Goal: Task Accomplishment & Management: Complete application form

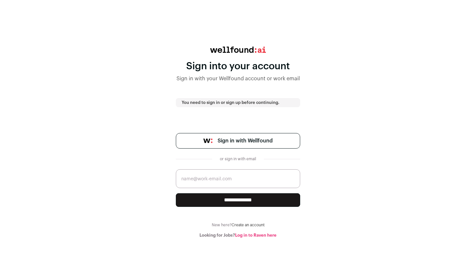
click at [254, 141] on span "Sign in with Wellfound" at bounding box center [245, 141] width 55 height 8
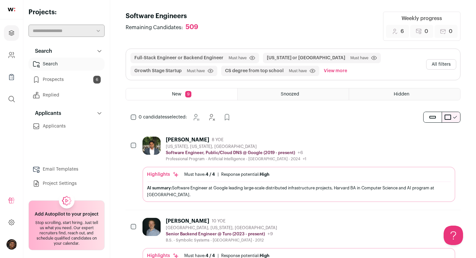
click at [98, 52] on icon at bounding box center [99, 51] width 5 height 5
click at [101, 51] on icon at bounding box center [99, 51] width 5 height 5
click at [62, 64] on link "Search" at bounding box center [67, 64] width 76 height 13
click at [456, 230] on button "Open Beacon popover" at bounding box center [452, 234] width 19 height 19
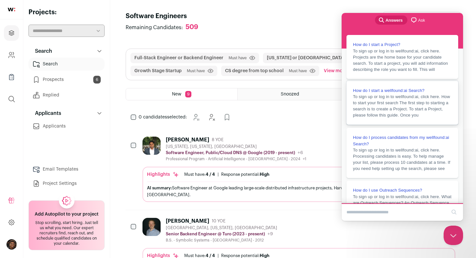
scroll to position [11, 0]
click at [406, 116] on span "To sign up or log in to wellfound:ai, click here. How to start your first searc…" at bounding box center [401, 104] width 97 height 23
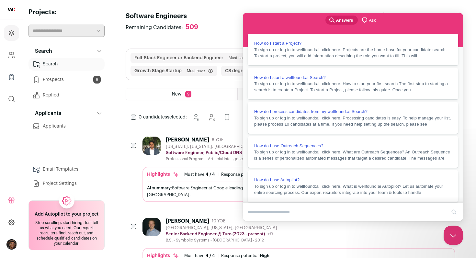
scroll to position [86, 0]
click at [255, 221] on button "Close" at bounding box center [249, 225] width 12 height 8
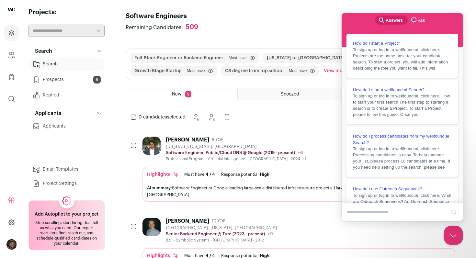
click at [53, 64] on link "Search" at bounding box center [67, 64] width 76 height 13
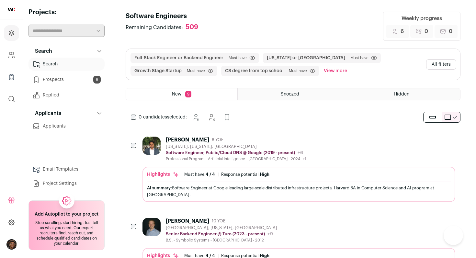
click at [81, 52] on button "Search" at bounding box center [67, 51] width 76 height 13
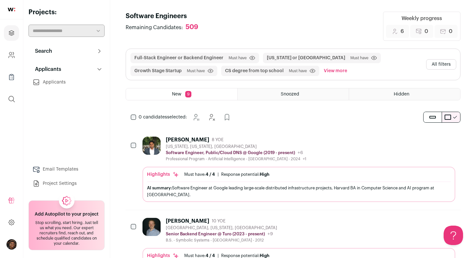
click at [60, 78] on link "Applicants" at bounding box center [67, 82] width 76 height 13
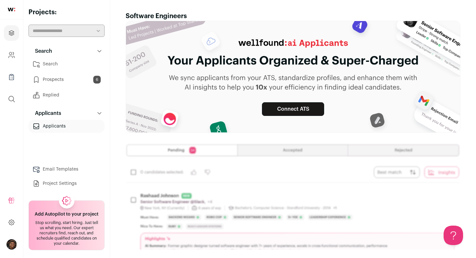
click at [60, 73] on link "Prospects 6" at bounding box center [67, 79] width 76 height 13
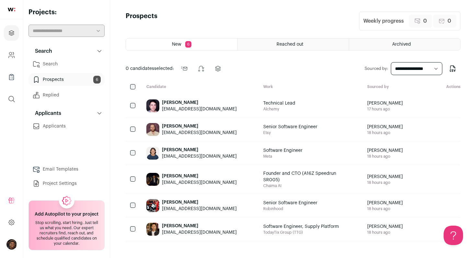
click at [53, 63] on link "Search" at bounding box center [67, 64] width 76 height 13
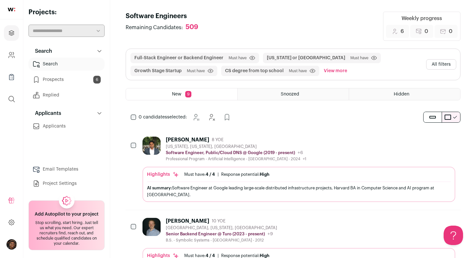
click at [440, 65] on button "All filters" at bounding box center [442, 64] width 30 height 10
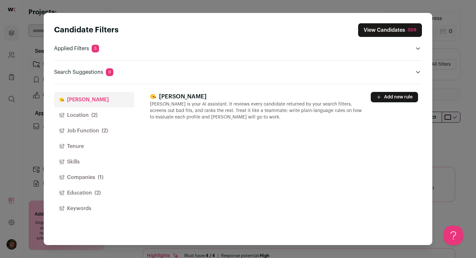
click at [418, 48] on icon "Open applied filters" at bounding box center [418, 48] width 5 height 5
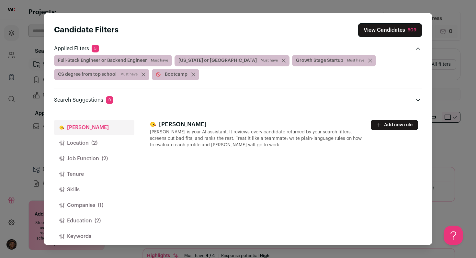
click at [195, 76] on span "Bootcamp [GEOGRAPHIC_DATA]" at bounding box center [175, 74] width 47 height 11
click at [194, 76] on span "Bootcamp [GEOGRAPHIC_DATA]" at bounding box center [175, 74] width 47 height 11
click at [166, 59] on span "Must have" at bounding box center [159, 60] width 17 height 5
click at [143, 74] on icon "Close modal via background" at bounding box center [143, 74] width 3 height 3
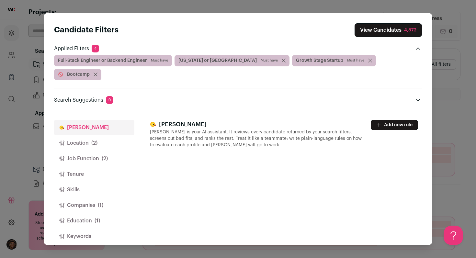
click at [166, 61] on span "Must have" at bounding box center [159, 60] width 17 height 5
click at [101, 69] on span "Bootcamp [GEOGRAPHIC_DATA]" at bounding box center [77, 74] width 47 height 11
click at [98, 73] on icon "Close modal via background" at bounding box center [96, 75] width 4 height 4
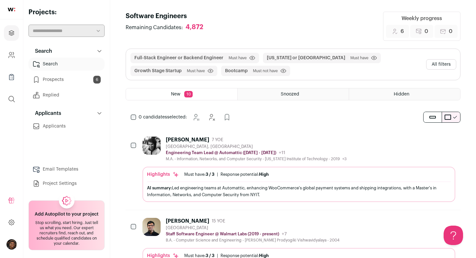
click at [437, 62] on button "All filters" at bounding box center [442, 64] width 30 height 10
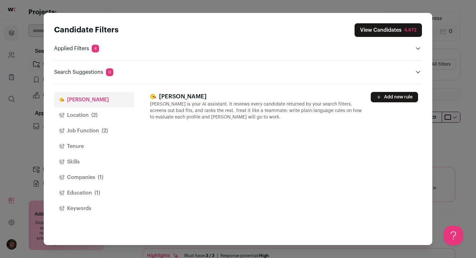
click at [387, 45] on header "Applied Filters 4" at bounding box center [238, 49] width 368 height 8
click at [417, 48] on icon "Open applied filters" at bounding box center [418, 49] width 4 height 2
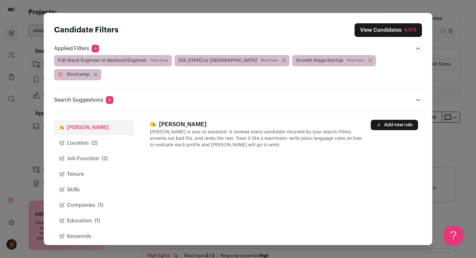
click at [211, 88] on div "Search Suggestions 0 No suggestions" at bounding box center [238, 96] width 368 height 16
click at [409, 63] on div "Full-Stack Engineer or Backend Engineer Must have [US_STATE] or [GEOGRAPHIC_DAT…" at bounding box center [238, 67] width 368 height 25
click at [101, 69] on span "Bootcamp [GEOGRAPHIC_DATA]" at bounding box center [77, 74] width 47 height 11
click at [423, 140] on div "Candidate Filters View Candidates 4,872 Applied Filters 4 Full-Stack Engineer o…" at bounding box center [238, 129] width 389 height 232
click at [8, 69] on div "Candidate Filters View Candidates 4,872 Applied Filters 4 Full-Stack Engineer o…" at bounding box center [238, 129] width 476 height 258
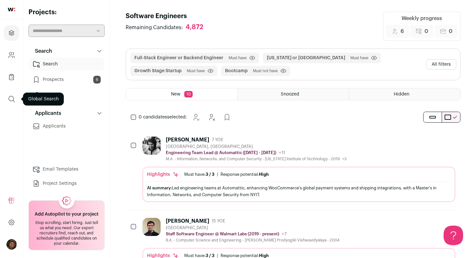
click at [12, 98] on icon "submit" at bounding box center [12, 99] width 8 height 8
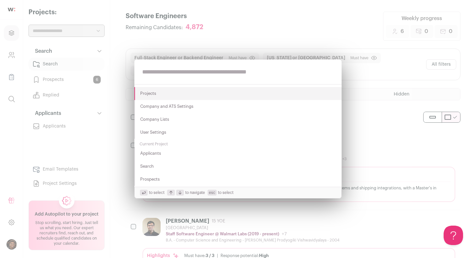
click at [158, 168] on button "Search" at bounding box center [237, 166] width 207 height 13
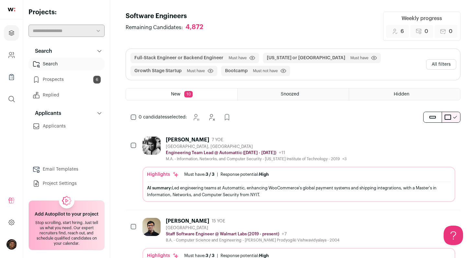
click at [361, 137] on div "[PERSON_NAME] 7 YOE [GEOGRAPHIC_DATA], [GEOGRAPHIC_DATA] Engineering Team Lead …" at bounding box center [299, 149] width 313 height 25
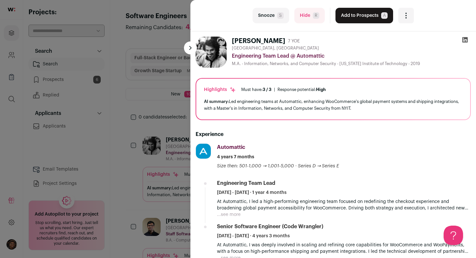
click at [149, 91] on div "last Snooze S Hide R Add to Prospects A Are you sure? [PERSON_NAME] is already …" at bounding box center [238, 129] width 476 height 258
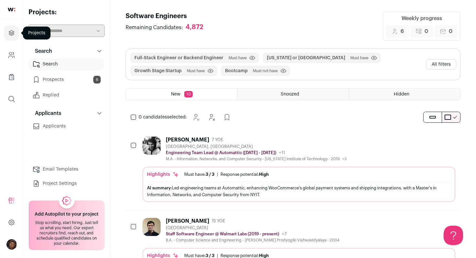
click at [10, 33] on icon "Projects" at bounding box center [11, 33] width 7 height 8
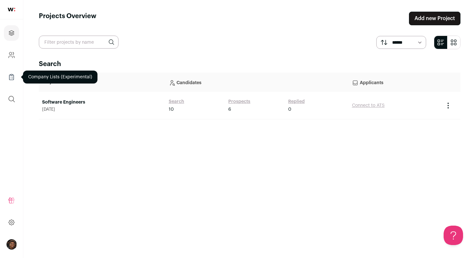
click at [12, 76] on icon "Company Lists" at bounding box center [11, 77] width 7 height 8
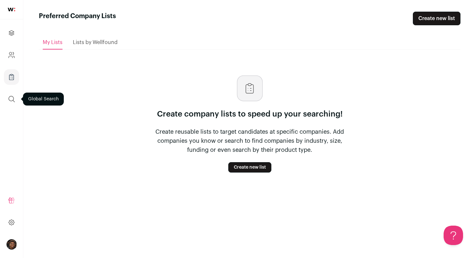
click at [11, 96] on icon "submit" at bounding box center [12, 99] width 6 height 6
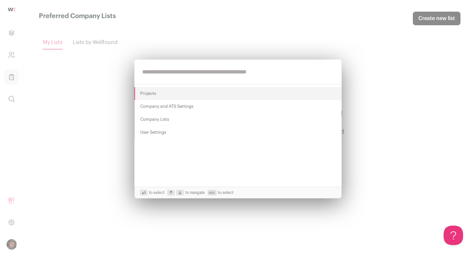
click at [50, 158] on div "Projects Company and ATS Settings Company Lists User Settings to select to navi…" at bounding box center [238, 129] width 476 height 258
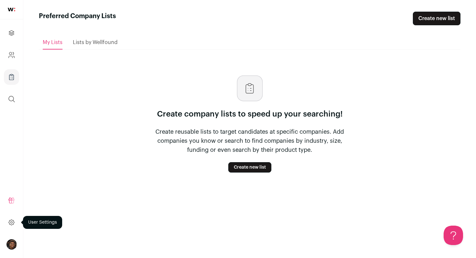
click at [13, 222] on icon at bounding box center [11, 223] width 7 height 8
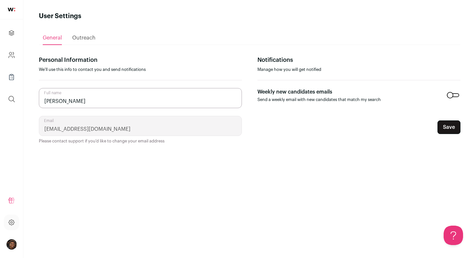
click at [15, 56] on icon "Company and ATS Settings" at bounding box center [11, 55] width 7 height 8
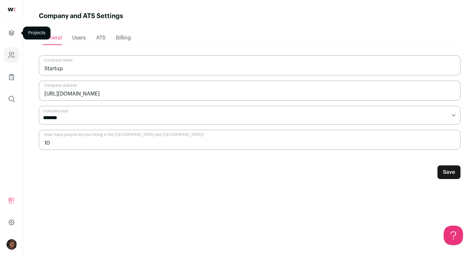
click at [13, 37] on icon "Projects" at bounding box center [11, 33] width 7 height 8
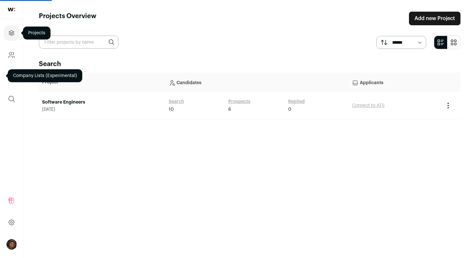
click at [11, 36] on icon "Projects" at bounding box center [11, 33] width 7 height 8
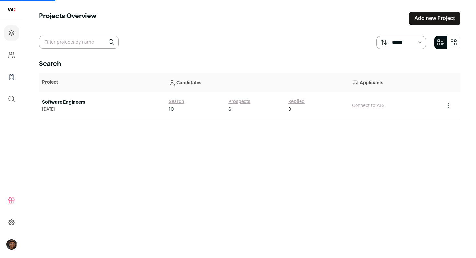
click at [228, 44] on section "****** *******" at bounding box center [250, 43] width 422 height 14
click at [422, 19] on link "Add new Project" at bounding box center [435, 19] width 52 height 14
click at [421, 20] on link "Add new Project" at bounding box center [435, 19] width 52 height 14
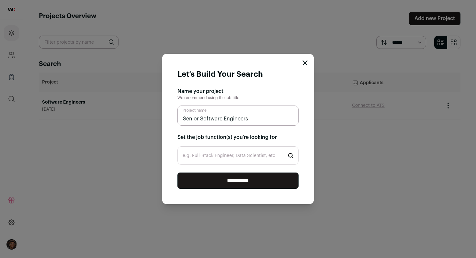
type input "Senior Software Engineers"
click at [215, 156] on input "e.g. Full-Stack Engineer, Data Scientist, etc" at bounding box center [238, 155] width 121 height 18
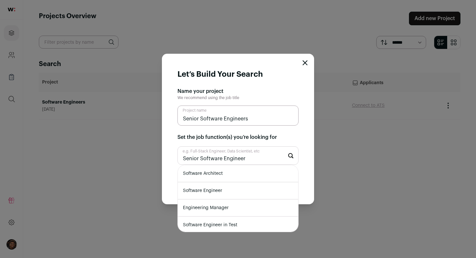
click at [178, 173] on input "**********" at bounding box center [238, 181] width 121 height 16
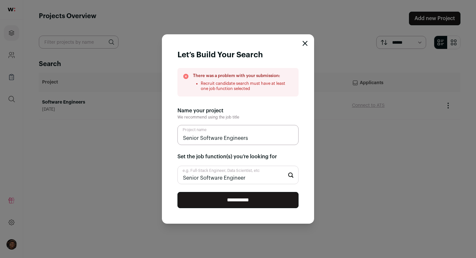
click at [277, 114] on h2 "Name your project" at bounding box center [238, 111] width 121 height 8
click at [253, 203] on input "**********" at bounding box center [238, 200] width 121 height 16
click at [254, 139] on input "Senior Software Engineers" at bounding box center [238, 135] width 121 height 20
click at [243, 202] on input "**********" at bounding box center [238, 200] width 121 height 16
click at [259, 176] on input "Senior Software Engineer" at bounding box center [238, 175] width 121 height 18
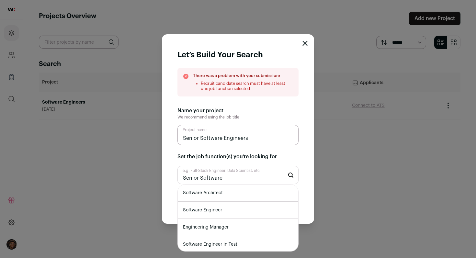
scroll to position [1, 0]
type input "Senior Software"
click at [253, 205] on li "Software Engineer" at bounding box center [238, 209] width 121 height 17
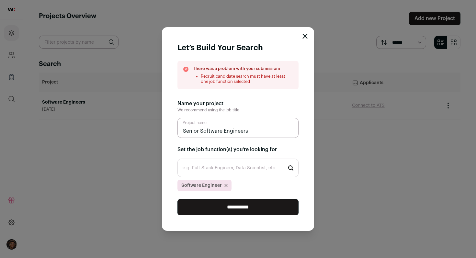
click at [253, 207] on input "**********" at bounding box center [238, 207] width 121 height 16
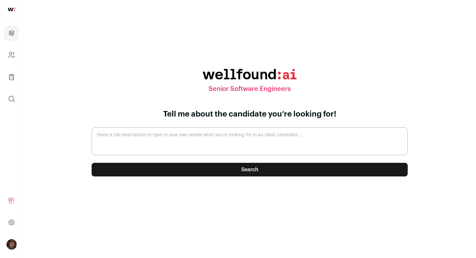
click at [195, 147] on textarea "Paste a job description or type in your own words what you’re looking for in an…" at bounding box center [250, 141] width 316 height 28
type textarea "- Senior Sof"
drag, startPoint x: 139, startPoint y: 141, endPoint x: 83, endPoint y: 137, distance: 56.2
click at [82, 138] on div "Senior Software Engineers Tell me about the candidate you’re looking for! - Sen…" at bounding box center [250, 129] width 422 height 235
click at [97, 149] on textarea "Requirements Based in" at bounding box center [250, 141] width 316 height 28
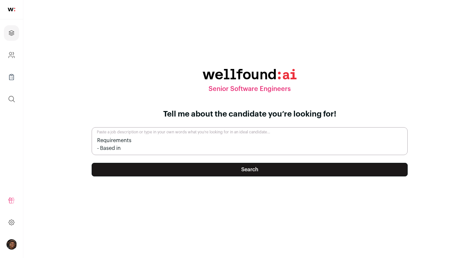
click at [131, 153] on textarea "Requirements - Based in" at bounding box center [250, 141] width 316 height 28
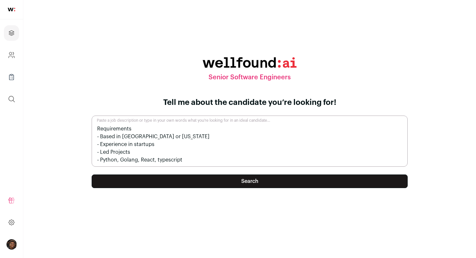
type textarea "Requirements - Based in [GEOGRAPHIC_DATA] or [US_STATE] - Experience in startup…"
click at [144, 178] on button "Search" at bounding box center [250, 182] width 316 height 14
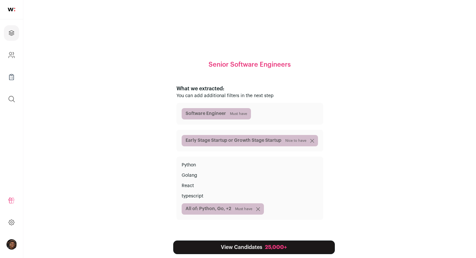
scroll to position [8, 0]
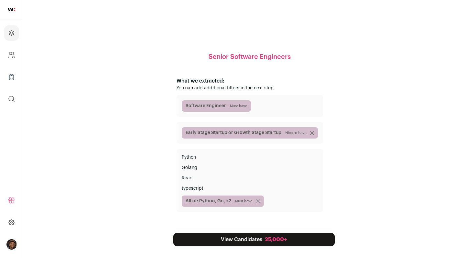
click at [258, 240] on link "View Candidates 25,000+" at bounding box center [254, 240] width 162 height 14
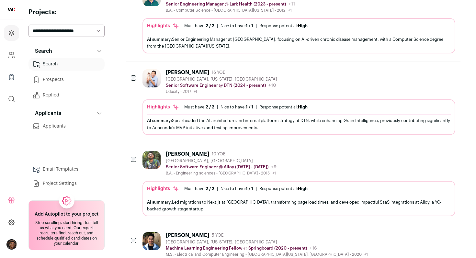
scroll to position [252, 0]
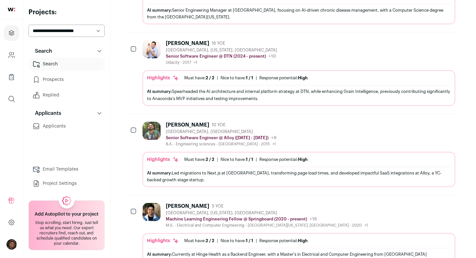
click at [277, 127] on div "[PERSON_NAME] 10 YOE" at bounding box center [221, 125] width 111 height 6
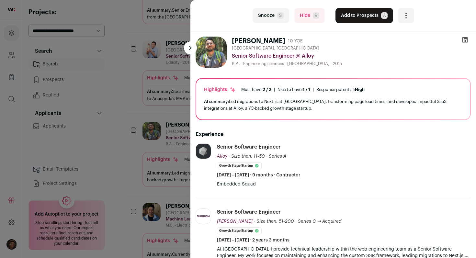
scroll to position [42, 0]
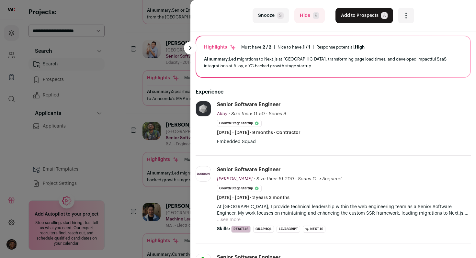
click at [157, 39] on div "last Snooze S Hide R Add to Prospects A Are you sure? [PERSON_NAME] is already …" at bounding box center [238, 129] width 476 height 258
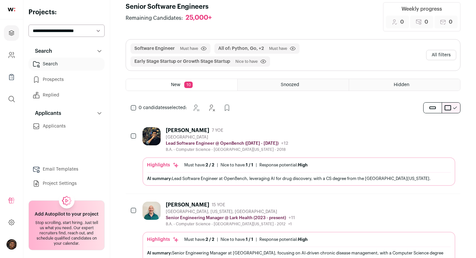
scroll to position [0, 0]
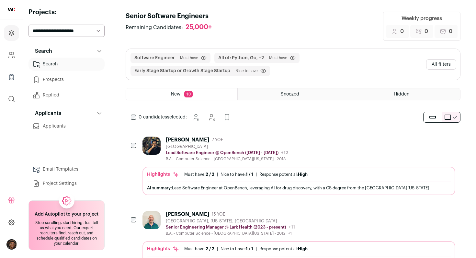
click at [433, 66] on button "All filters" at bounding box center [442, 64] width 30 height 10
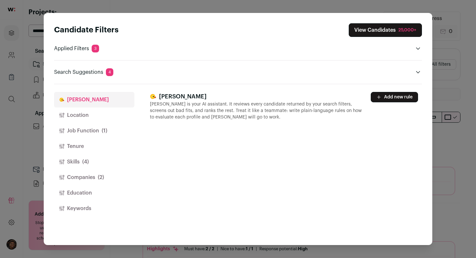
click at [85, 179] on button "Companies (2)" at bounding box center [94, 178] width 80 height 16
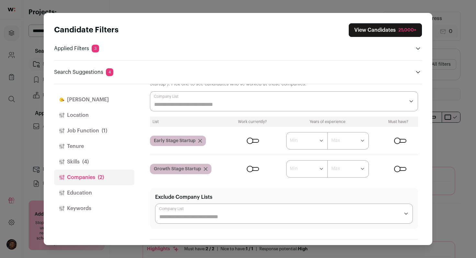
scroll to position [19, 0]
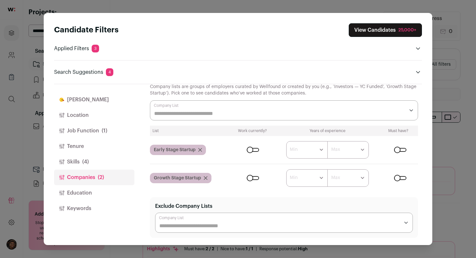
click at [209, 111] on input "Company Lists" at bounding box center [279, 114] width 251 height 8
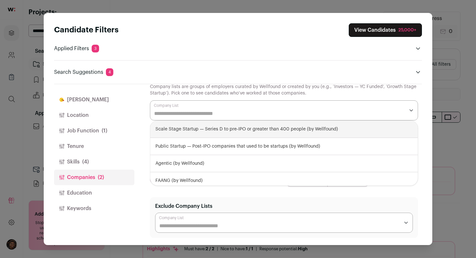
click at [217, 129] on div "Scale Stage Startup — Series D to pre-IPO or greater than 400 people (by Wellfo…" at bounding box center [284, 129] width 268 height 17
select select "**********"
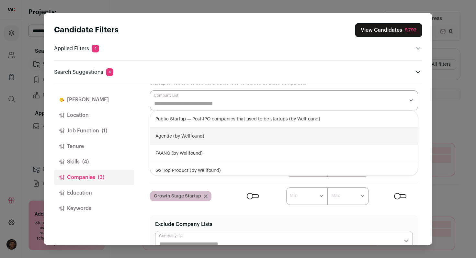
scroll to position [10, 0]
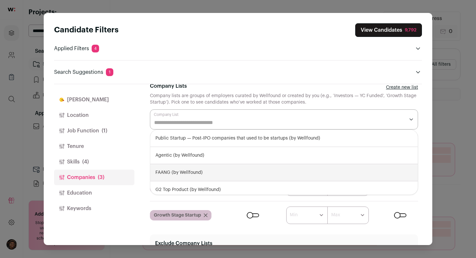
click at [204, 172] on div "FAANG (by Wellfound)" at bounding box center [284, 172] width 268 height 17
select select "****"
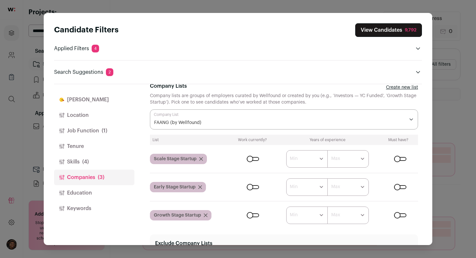
scroll to position [35, 0]
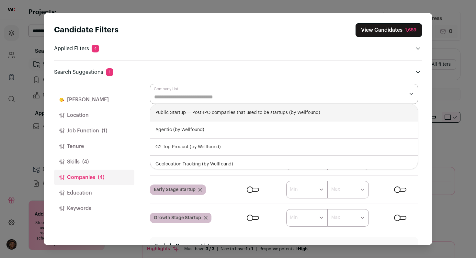
click at [205, 99] on input "Company Lists" at bounding box center [279, 97] width 251 height 8
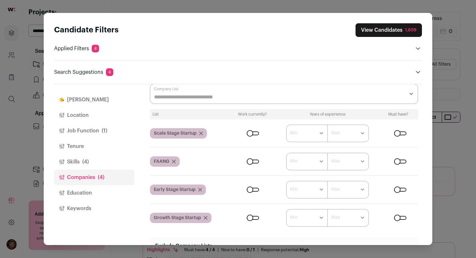
click at [194, 95] on input "Company Lists" at bounding box center [279, 97] width 251 height 8
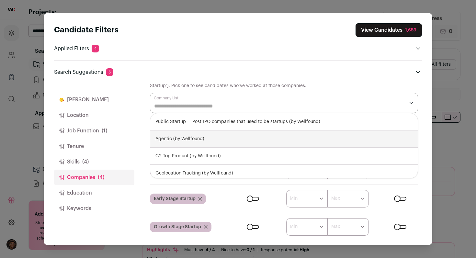
scroll to position [25, 0]
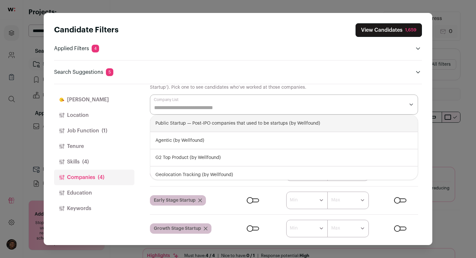
click at [200, 126] on div "Public Startup — Post-IPO companies that used to be startups (by Wellfound)" at bounding box center [284, 123] width 268 height 17
select select "**********"
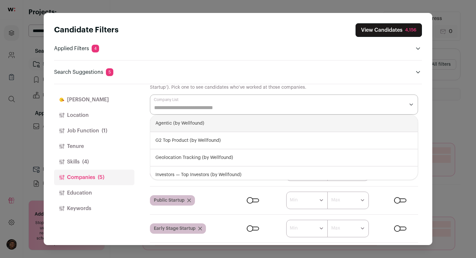
click at [282, 67] on div "Search Suggestions 5 Remove Go to increase pool size by 14,809 results ***** Re…" at bounding box center [238, 68] width 368 height 16
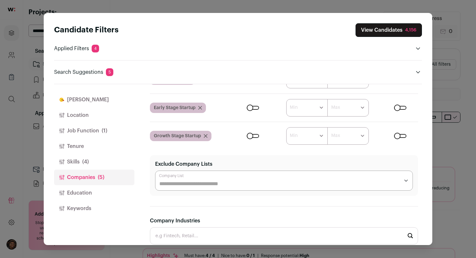
scroll to position [206, 0]
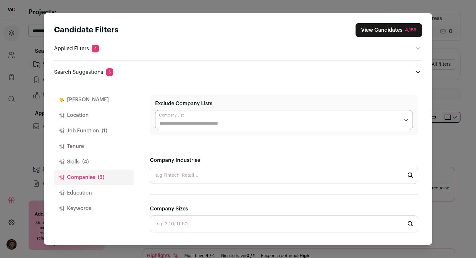
click at [273, 122] on input "Exclude Company Lists" at bounding box center [279, 124] width 240 height 8
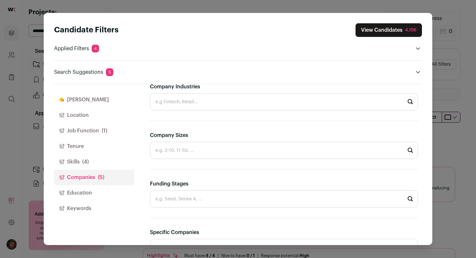
scroll to position [349, 0]
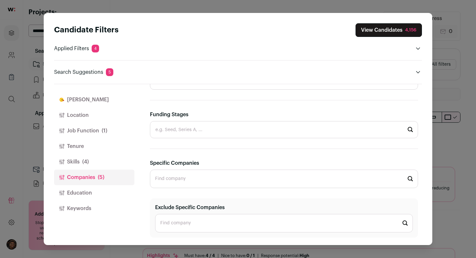
type input "*****"
click at [93, 193] on button "Education" at bounding box center [94, 193] width 80 height 16
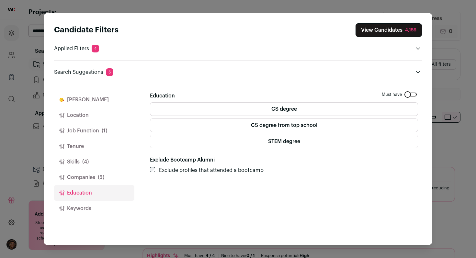
click at [302, 128] on label "CS degree from top school" at bounding box center [284, 126] width 268 height 14
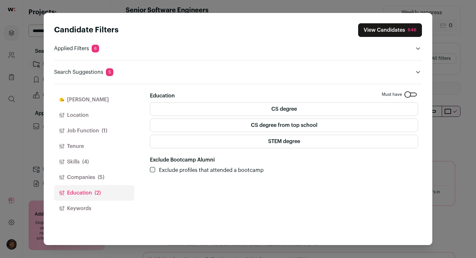
scroll to position [7, 0]
click at [92, 207] on button "Keywords" at bounding box center [94, 209] width 80 height 16
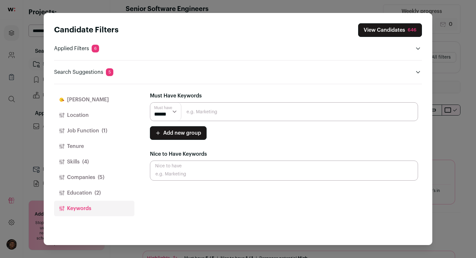
click at [242, 116] on input "Close modal via background" at bounding box center [284, 111] width 268 height 19
type input "f"
type input "fullstack OR fullstack OR backend"
click at [300, 159] on legend "Nice to Have Keywords" at bounding box center [284, 154] width 268 height 13
click at [201, 133] on button "Add new group" at bounding box center [178, 133] width 57 height 14
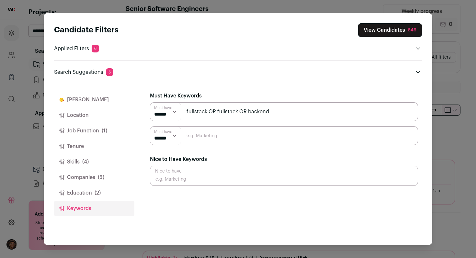
click at [176, 139] on select "****** ******" at bounding box center [165, 136] width 31 height 18
click at [173, 111] on select "****** ******" at bounding box center [165, 112] width 31 height 18
select select "**"
click at [150, 103] on select "****** ******" at bounding box center [165, 112] width 31 height 18
click at [389, 31] on button "View Candidates 646" at bounding box center [390, 30] width 64 height 14
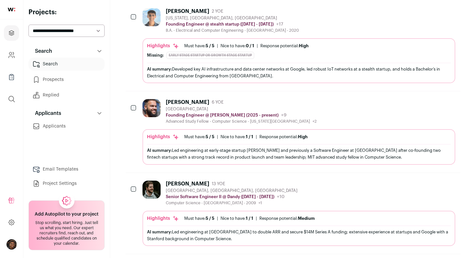
scroll to position [195, 0]
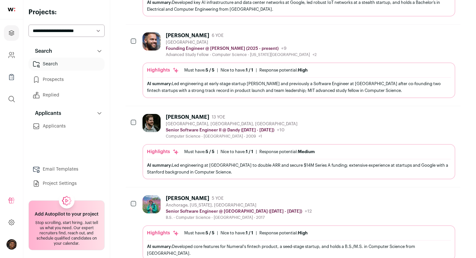
click at [250, 123] on div "[GEOGRAPHIC_DATA], [GEOGRAPHIC_DATA], [GEOGRAPHIC_DATA]" at bounding box center [232, 124] width 132 height 5
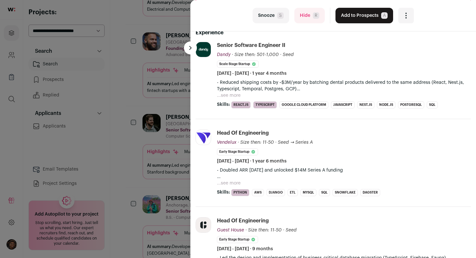
scroll to position [205, 0]
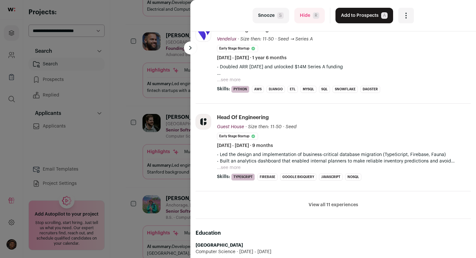
click at [161, 116] on div "last Snooze S Hide R Add to Prospects A Are you sure? [PERSON_NAME] is already …" at bounding box center [238, 129] width 476 height 258
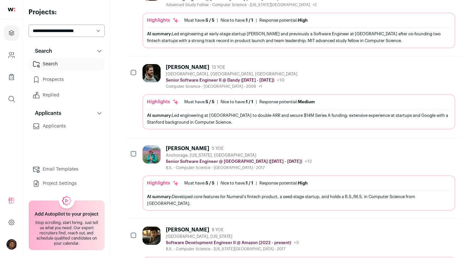
scroll to position [292, 0]
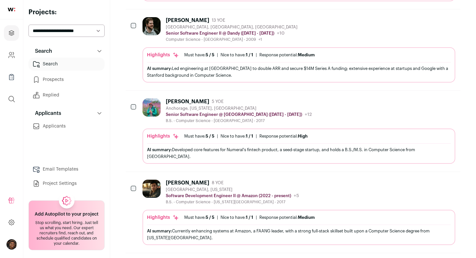
click at [261, 112] on p "Senior Software Engineer @ [GEOGRAPHIC_DATA] ([DATE] - [DATE])" at bounding box center [234, 114] width 136 height 5
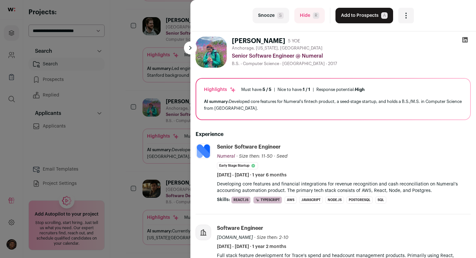
scroll to position [113, 0]
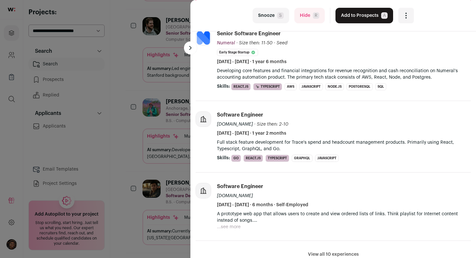
click at [152, 113] on div "last Snooze S Hide R Add to Prospects A Are you sure? [PERSON_NAME] is already …" at bounding box center [238, 129] width 476 height 258
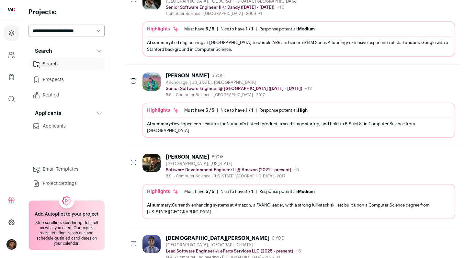
scroll to position [380, 0]
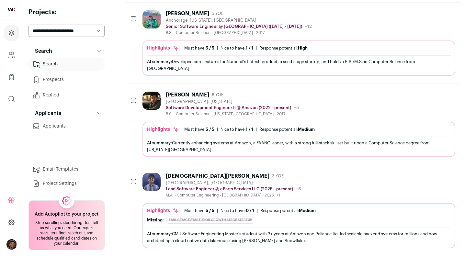
click at [251, 100] on div "[GEOGRAPHIC_DATA], [US_STATE]" at bounding box center [232, 101] width 133 height 5
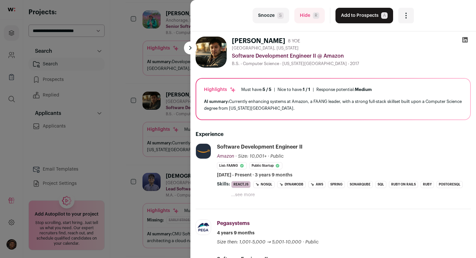
scroll to position [85, 0]
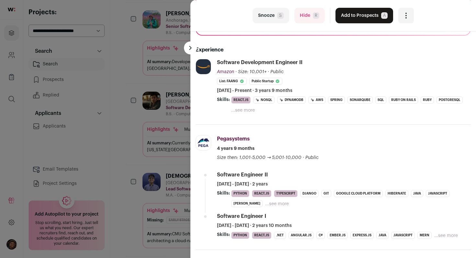
click at [146, 142] on div "last Snooze S Hide R Add to Prospects A Are you sure? [PERSON_NAME] is already …" at bounding box center [238, 129] width 476 height 258
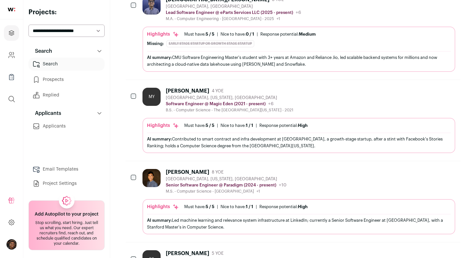
scroll to position [572, 0]
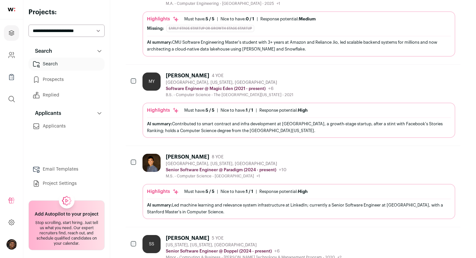
click at [309, 87] on div "MY [PERSON_NAME] 4 YOE [GEOGRAPHIC_DATA], [US_STATE], [GEOGRAPHIC_DATA] Softwar…" at bounding box center [299, 85] width 313 height 25
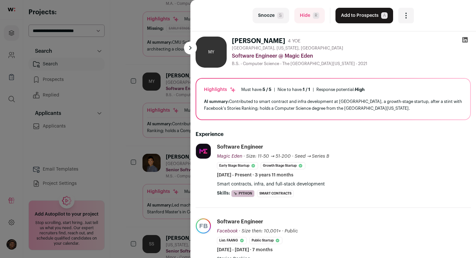
click at [466, 40] on icon at bounding box center [466, 40] width 6 height 6
click at [138, 89] on div "last Snooze S Hide R Add to Prospects A Are you sure? [PERSON_NAME] is already …" at bounding box center [238, 129] width 476 height 258
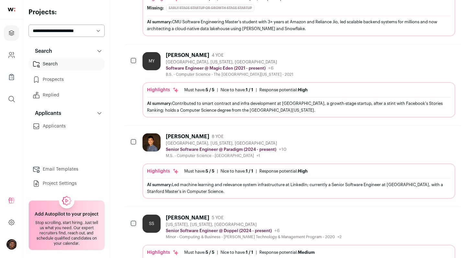
scroll to position [597, 0]
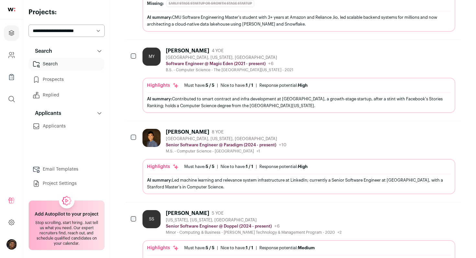
click at [309, 129] on div "[PERSON_NAME] 8 YOE [GEOGRAPHIC_DATA], [US_STATE], [GEOGRAPHIC_DATA] Senior Sof…" at bounding box center [293, 161] width 335 height 81
click at [307, 136] on div "[PERSON_NAME] 8 YOE [GEOGRAPHIC_DATA], [US_STATE], [GEOGRAPHIC_DATA] Senior Sof…" at bounding box center [299, 141] width 313 height 25
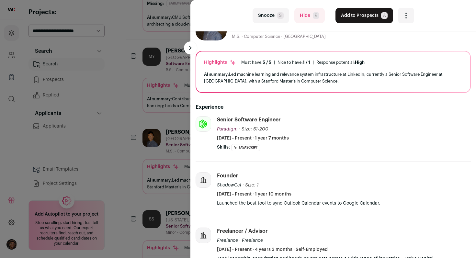
scroll to position [103, 0]
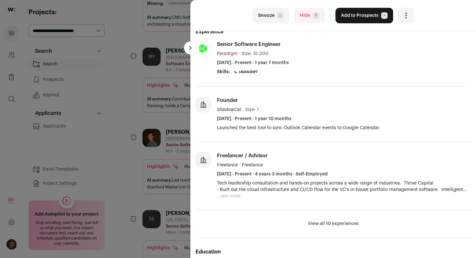
click at [137, 132] on div "last Snooze S Hide R Add to Prospects A Are you sure? [PERSON_NAME] is already …" at bounding box center [238, 129] width 476 height 258
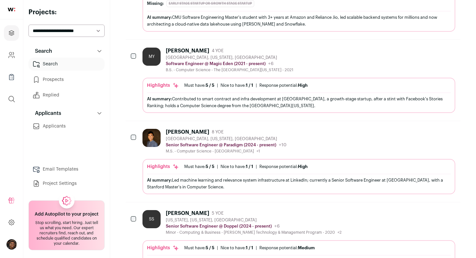
click at [448, 50] on icon "Add to Prospects" at bounding box center [450, 51] width 4 height 6
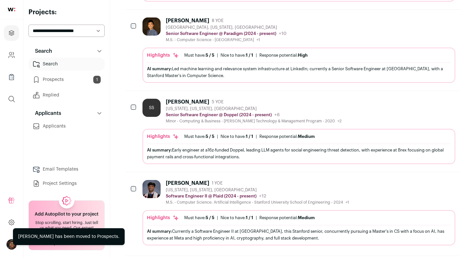
scroll to position [628, 0]
click at [330, 100] on div "SS [PERSON_NAME] 5 YOE [US_STATE], [US_STATE], [GEOGRAPHIC_DATA] Senior Softwar…" at bounding box center [299, 111] width 313 height 25
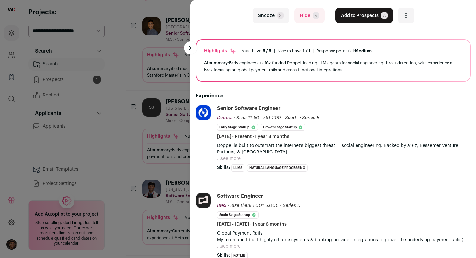
scroll to position [0, 0]
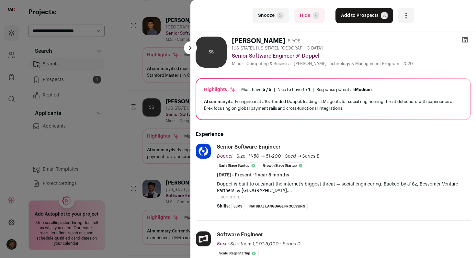
click at [464, 39] on icon at bounding box center [466, 40] width 6 height 6
click at [122, 78] on div "last Snooze S Hide R Add to Prospects A Are you sure? [PERSON_NAME] is already …" at bounding box center [238, 129] width 476 height 258
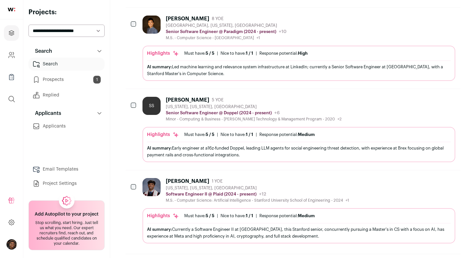
scroll to position [676, 0]
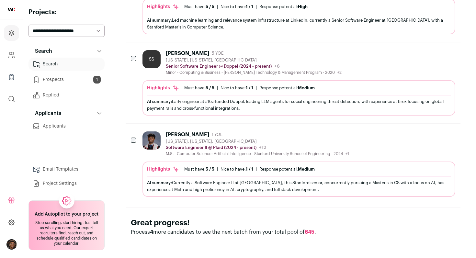
click at [453, 134] on icon "Add to Prospects" at bounding box center [450, 135] width 8 height 8
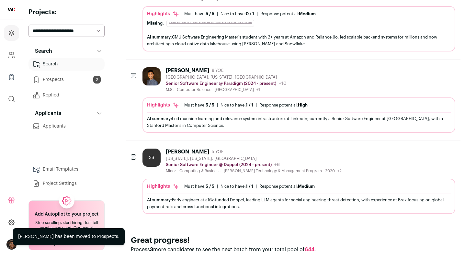
scroll to position [575, 0]
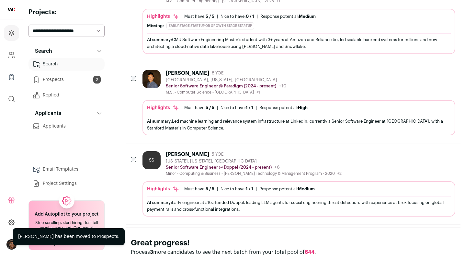
click at [449, 156] on icon "Add to Prospects" at bounding box center [450, 154] width 8 height 8
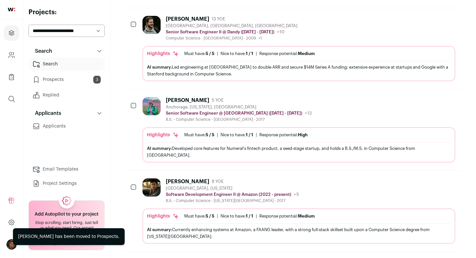
scroll to position [229, 0]
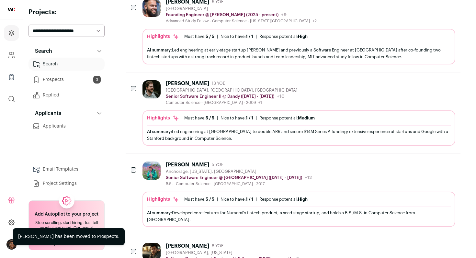
click at [376, 180] on div "[PERSON_NAME] 5 YOE [GEOGRAPHIC_DATA], [US_STATE], [GEOGRAPHIC_DATA] Senior Sof…" at bounding box center [299, 174] width 313 height 25
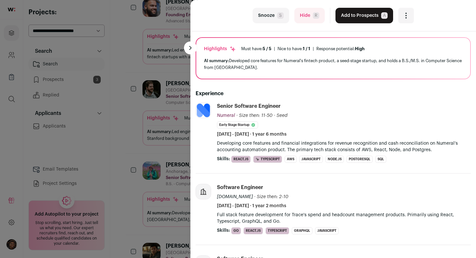
scroll to position [96, 0]
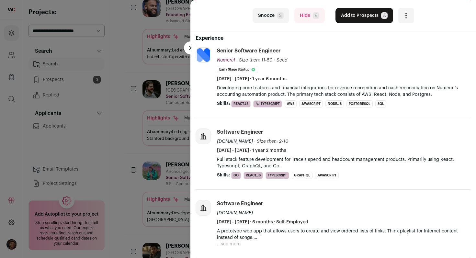
click at [169, 73] on div "last Snooze S Hide R Add to Prospects A Are you sure? [PERSON_NAME] is already …" at bounding box center [238, 129] width 476 height 258
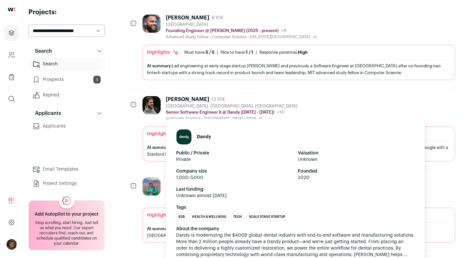
scroll to position [198, 0]
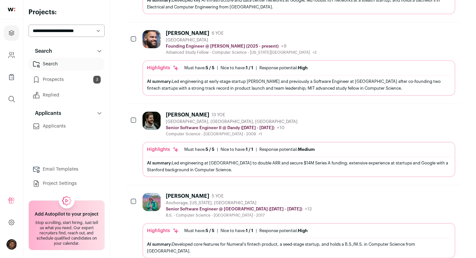
click at [295, 127] on div "[PERSON_NAME] 13 YOE [GEOGRAPHIC_DATA], [GEOGRAPHIC_DATA], [GEOGRAPHIC_DATA] Se…" at bounding box center [299, 124] width 313 height 25
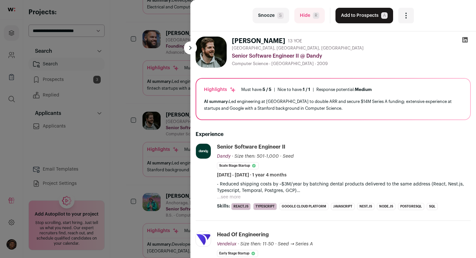
click at [175, 93] on div "last Snooze S Hide R Add to Prospects A Are you sure? [PERSON_NAME] is already …" at bounding box center [238, 129] width 476 height 258
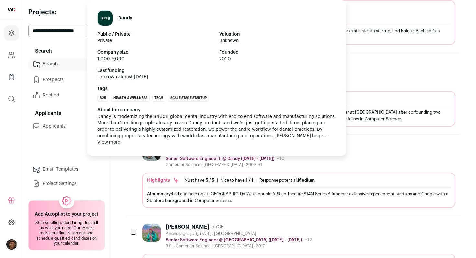
scroll to position [137, 0]
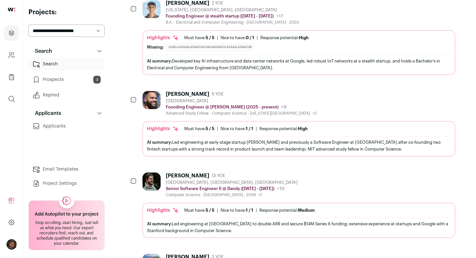
click at [449, 95] on icon "Add to Prospects" at bounding box center [450, 94] width 8 height 8
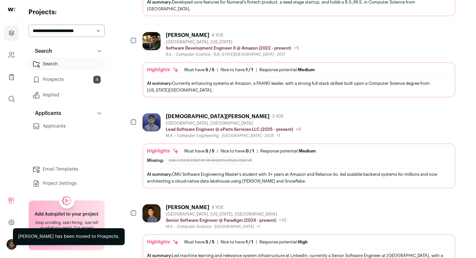
scroll to position [432, 0]
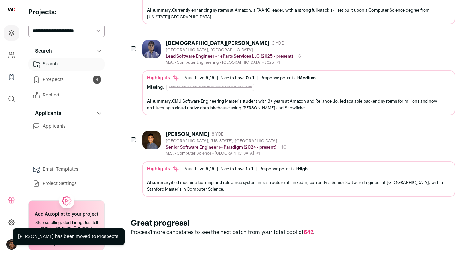
click at [451, 135] on icon "Add to Prospects" at bounding box center [450, 134] width 8 height 8
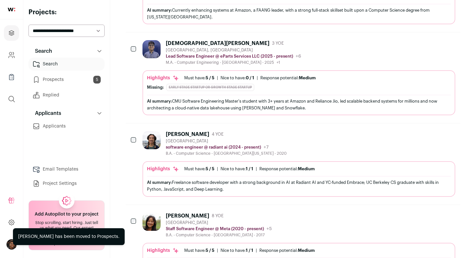
click at [329, 140] on div "[PERSON_NAME] 4 YOE [GEOGRAPHIC_DATA] software engineer @ radiant ai (2024 - pr…" at bounding box center [299, 143] width 313 height 25
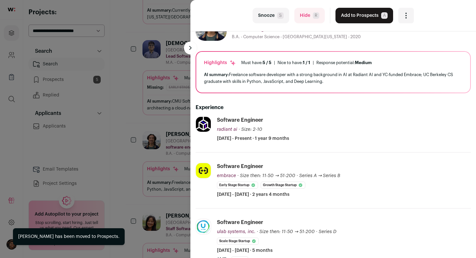
scroll to position [81, 0]
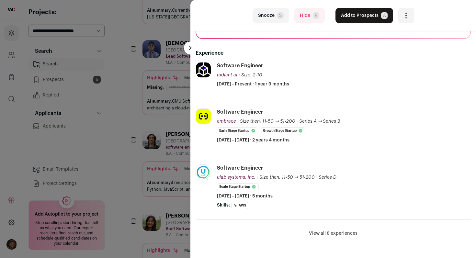
click at [336, 232] on button "View all 8 experiences" at bounding box center [333, 233] width 49 height 6
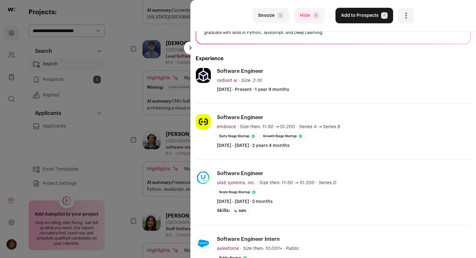
scroll to position [0, 0]
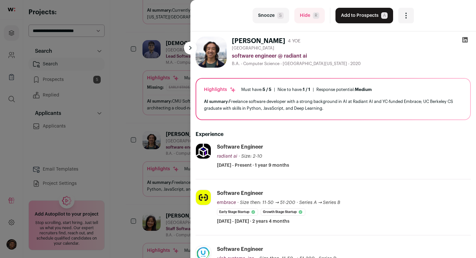
click at [465, 38] on icon at bounding box center [466, 40] width 6 height 6
click at [162, 104] on div "last Snooze S Hide R Add to Prospects A Are you sure? [PERSON_NAME] is already …" at bounding box center [238, 129] width 476 height 258
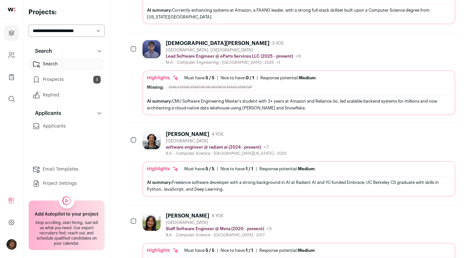
scroll to position [496, 0]
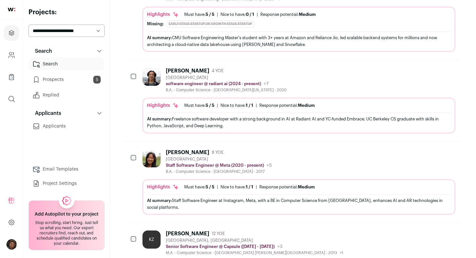
click at [292, 155] on div "[PERSON_NAME] 8 YOE [GEOGRAPHIC_DATA] Staff Software Engineer @ Meta (2020 - pr…" at bounding box center [299, 161] width 313 height 25
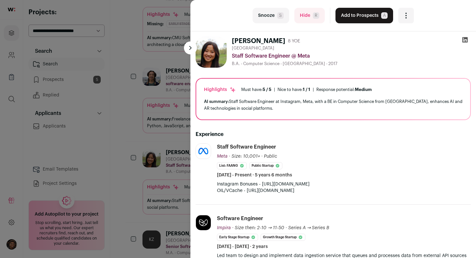
click at [465, 41] on icon at bounding box center [465, 40] width 6 height 6
click at [370, 19] on button "Add to Prospects A" at bounding box center [365, 16] width 58 height 16
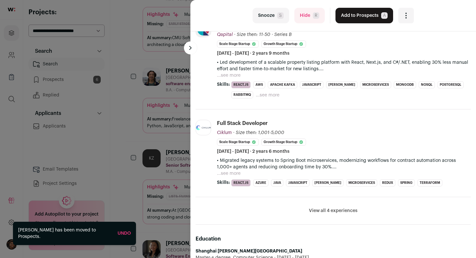
scroll to position [0, 0]
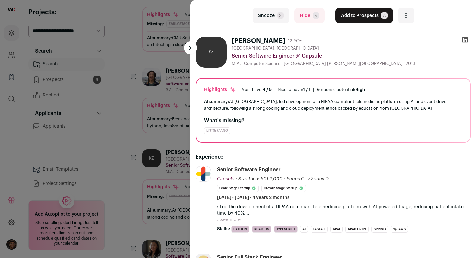
click at [136, 103] on div "last Snooze S Hide R Add to Prospects A Are you sure? [PERSON_NAME] is already …" at bounding box center [238, 129] width 476 height 258
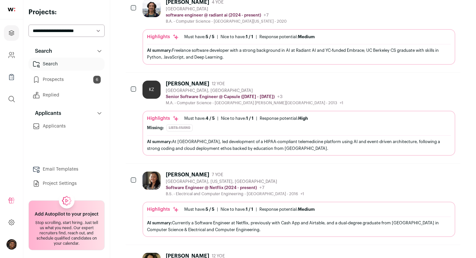
scroll to position [595, 0]
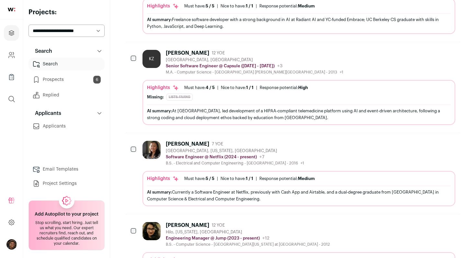
click at [275, 151] on div "[GEOGRAPHIC_DATA], [US_STATE], [GEOGRAPHIC_DATA]" at bounding box center [235, 150] width 138 height 5
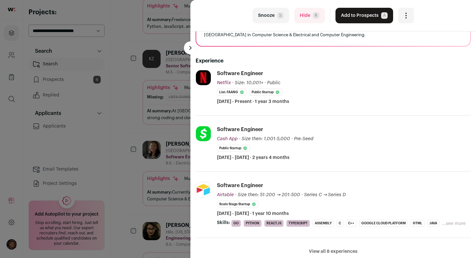
scroll to position [0, 0]
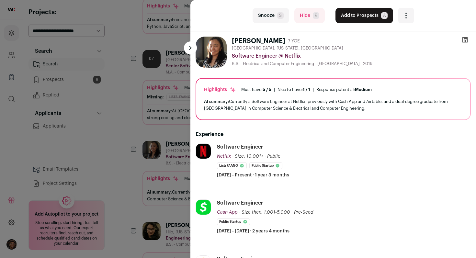
click at [464, 41] on icon at bounding box center [466, 40] width 6 height 6
click at [359, 20] on button "Add to Prospects A" at bounding box center [365, 16] width 58 height 16
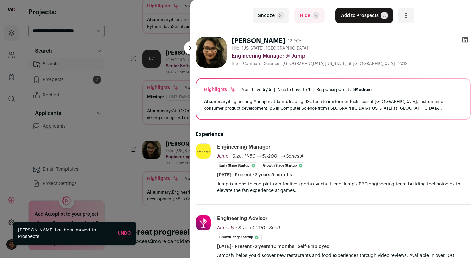
click at [138, 107] on div "last Snooze S Hide R Add to Prospects A Are you sure? [PERSON_NAME] is already …" at bounding box center [238, 129] width 476 height 258
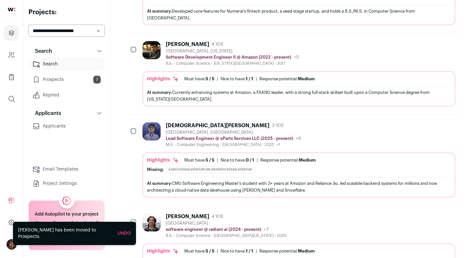
scroll to position [255, 0]
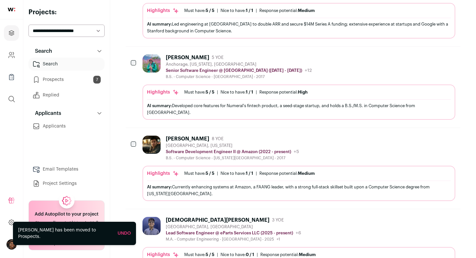
click at [453, 139] on icon "Add to Prospects" at bounding box center [450, 139] width 8 height 8
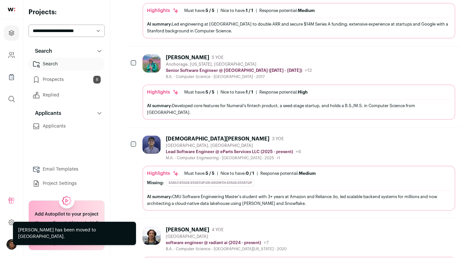
click at [449, 59] on icon "Add to Prospects" at bounding box center [450, 57] width 8 height 8
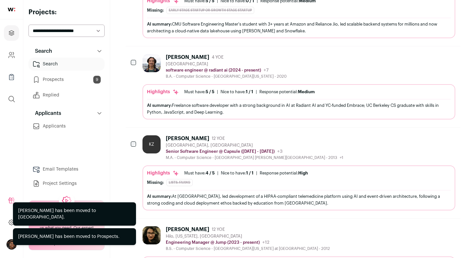
scroll to position [441, 0]
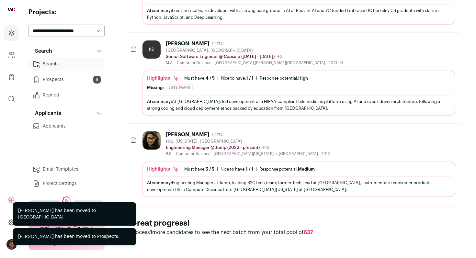
click at [449, 135] on icon "Add to Prospects" at bounding box center [450, 135] width 8 height 8
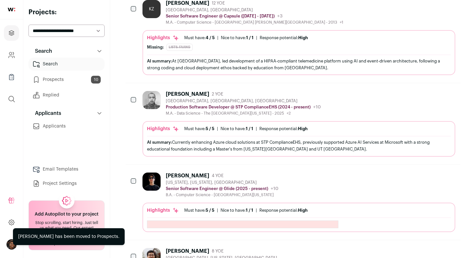
scroll to position [482, 0]
click at [335, 183] on div "[PERSON_NAME] 4 YOE [US_STATE], [US_STATE], [GEOGRAPHIC_DATA] Senior Software E…" at bounding box center [299, 184] width 313 height 25
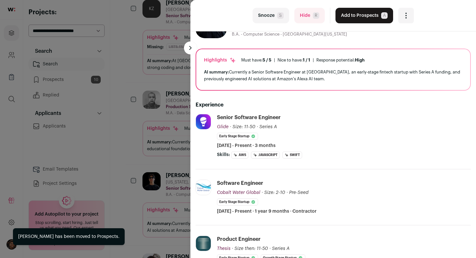
scroll to position [103, 0]
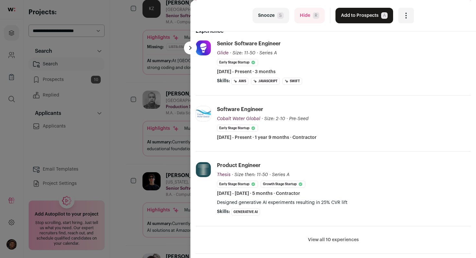
click at [152, 138] on div "last Snooze S Hide R Add to Prospects A Are you sure? [PERSON_NAME] is already …" at bounding box center [238, 129] width 476 height 258
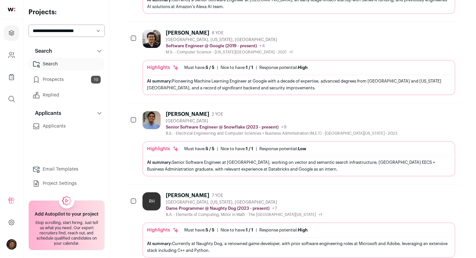
scroll to position [767, 0]
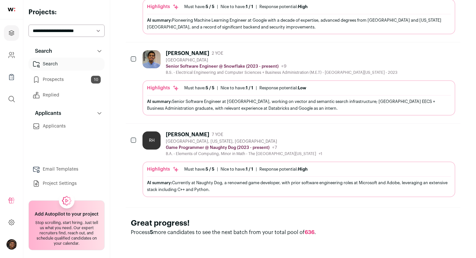
click at [452, 136] on icon "Add to Prospects" at bounding box center [450, 135] width 8 height 8
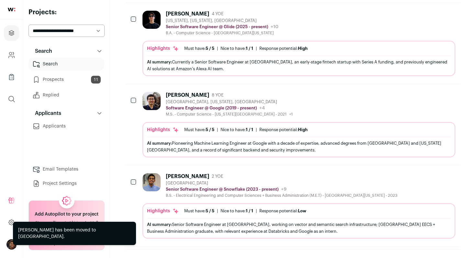
click at [450, 95] on icon "Add to Prospects" at bounding box center [450, 95] width 8 height 8
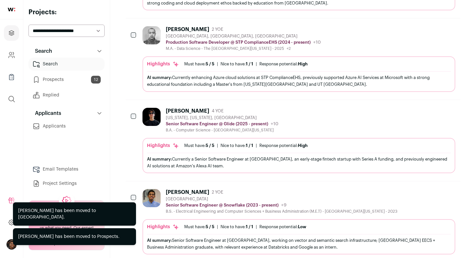
scroll to position [540, 0]
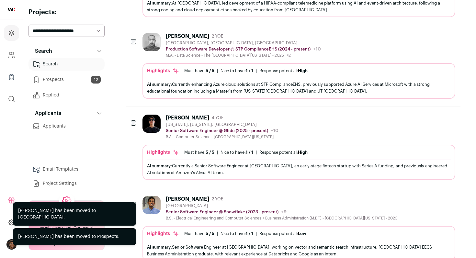
click at [452, 34] on icon "Add to Prospects" at bounding box center [450, 36] width 8 height 8
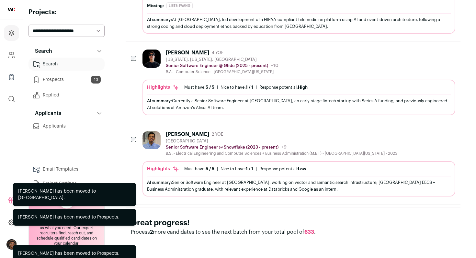
scroll to position [523, 0]
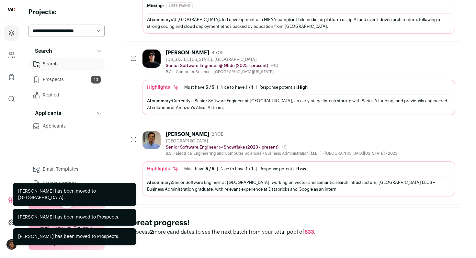
click at [450, 60] on div "[PERSON_NAME] 4 YOE [US_STATE], [US_STATE], [GEOGRAPHIC_DATA] Senior Software E…" at bounding box center [299, 62] width 313 height 25
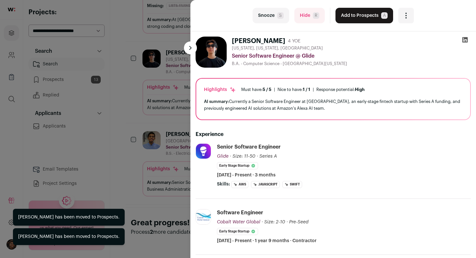
click at [158, 101] on div "last Snooze S Hide R Add to Prospects A Are you sure? [PERSON_NAME] is already …" at bounding box center [238, 129] width 476 height 258
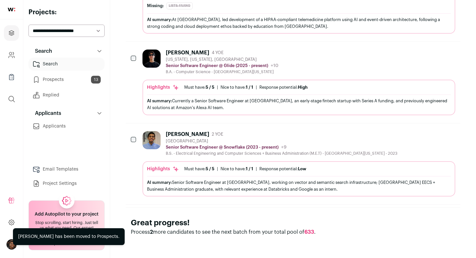
click at [451, 136] on icon "Add to Prospects" at bounding box center [450, 134] width 8 height 8
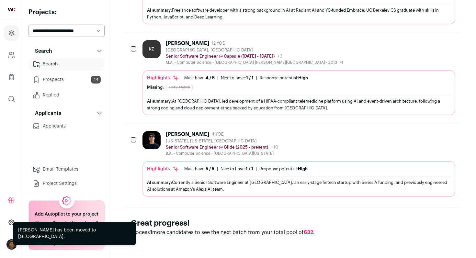
click at [451, 136] on icon "Add to Prospects" at bounding box center [450, 134] width 8 height 8
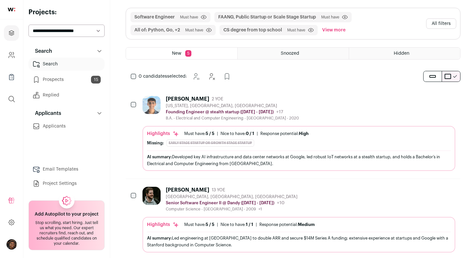
scroll to position [41, 0]
click at [454, 100] on button "Add to Prospects" at bounding box center [450, 99] width 14 height 14
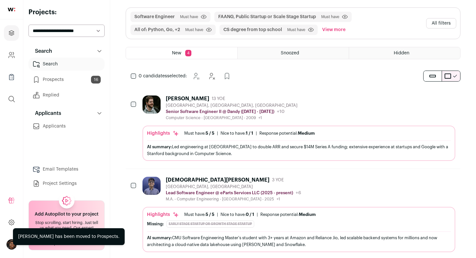
click at [451, 100] on icon "Add to Prospects" at bounding box center [450, 99] width 4 height 6
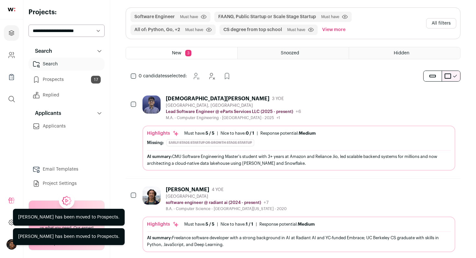
click at [451, 100] on icon "Add to Prospects" at bounding box center [450, 99] width 4 height 6
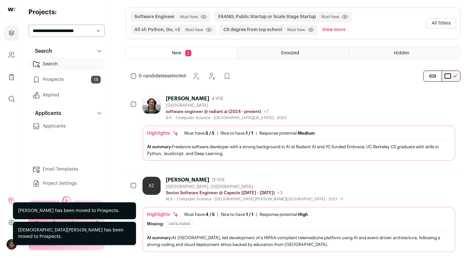
click at [451, 100] on icon "Add to Prospects" at bounding box center [450, 99] width 4 height 6
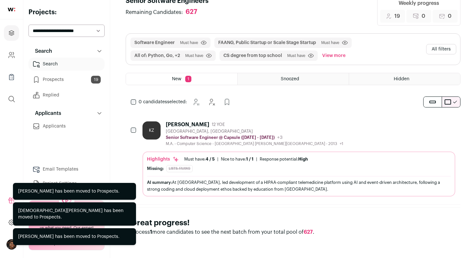
click at [450, 126] on icon "Add to Prospects" at bounding box center [450, 125] width 8 height 8
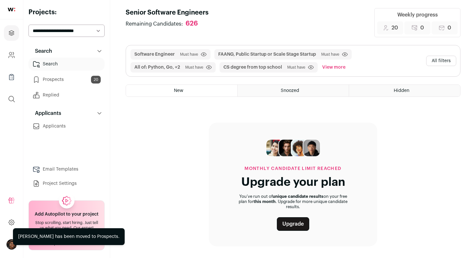
click at [298, 224] on link "Upgrade" at bounding box center [293, 224] width 32 height 14
